Goal: Task Accomplishment & Management: Manage account settings

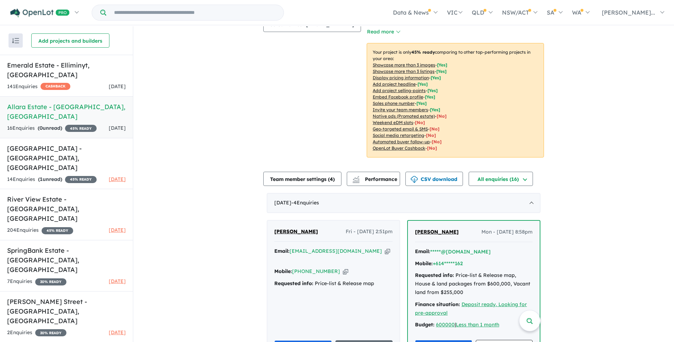
scroll to position [142, 0]
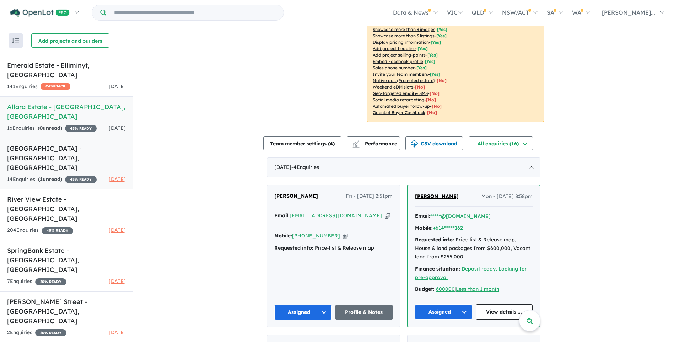
click at [49, 144] on h5 "[GEOGRAPHIC_DATA] - [GEOGRAPHIC_DATA] , [GEOGRAPHIC_DATA]" at bounding box center [66, 158] width 119 height 29
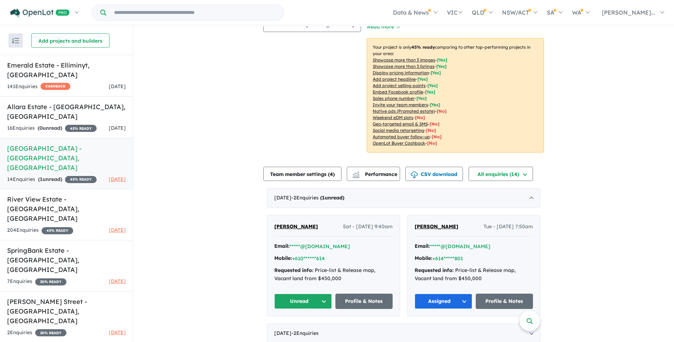
scroll to position [142, 0]
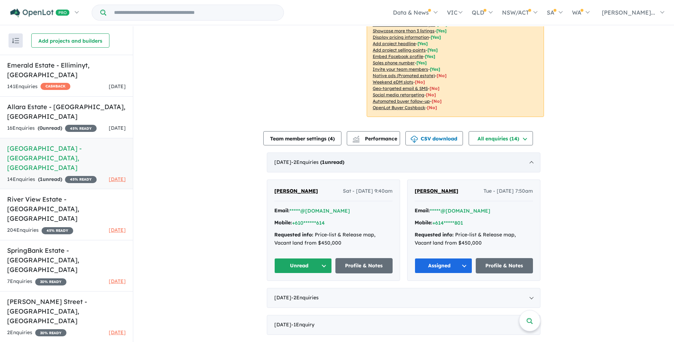
click at [423, 152] on div "[DATE] - 2 Enquir ies ( 1 unread)" at bounding box center [404, 162] width 274 height 20
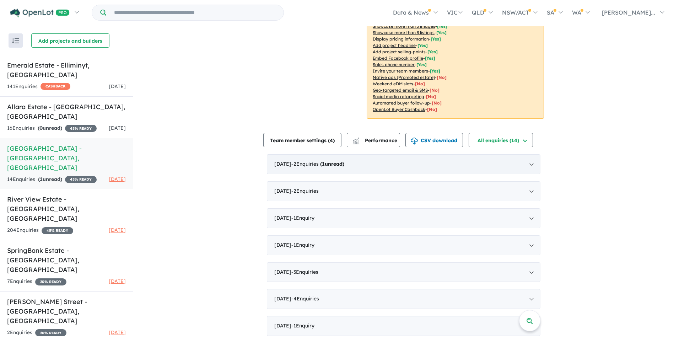
scroll to position [131, 0]
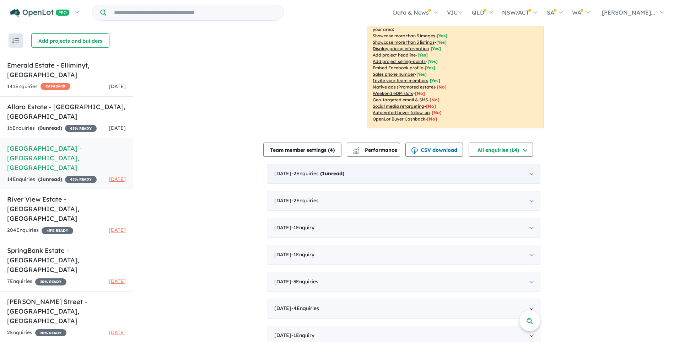
click at [436, 165] on div "[DATE] - 2 Enquir ies ( 1 unread)" at bounding box center [404, 174] width 274 height 20
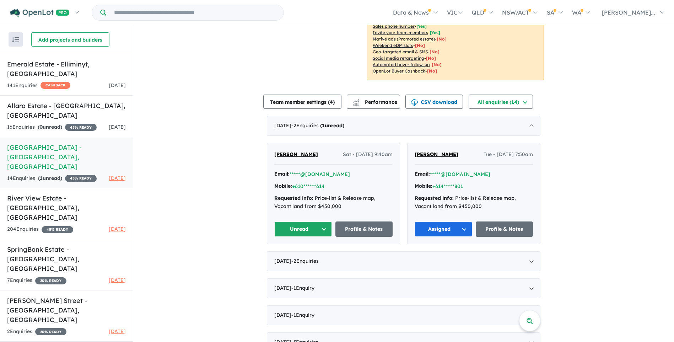
scroll to position [213, 0]
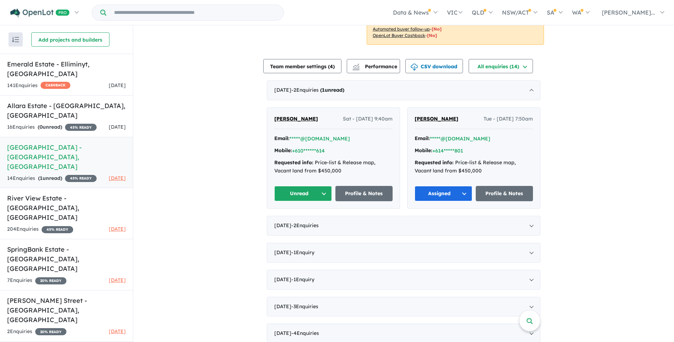
click at [319, 186] on button "Unread" at bounding box center [303, 193] width 58 height 15
click at [295, 218] on button "Assigned" at bounding box center [306, 226] width 62 height 16
click at [20, 193] on h5 "River View Estate - [GEOGRAPHIC_DATA] , [GEOGRAPHIC_DATA]" at bounding box center [66, 207] width 119 height 29
